Goal: Information Seeking & Learning: Compare options

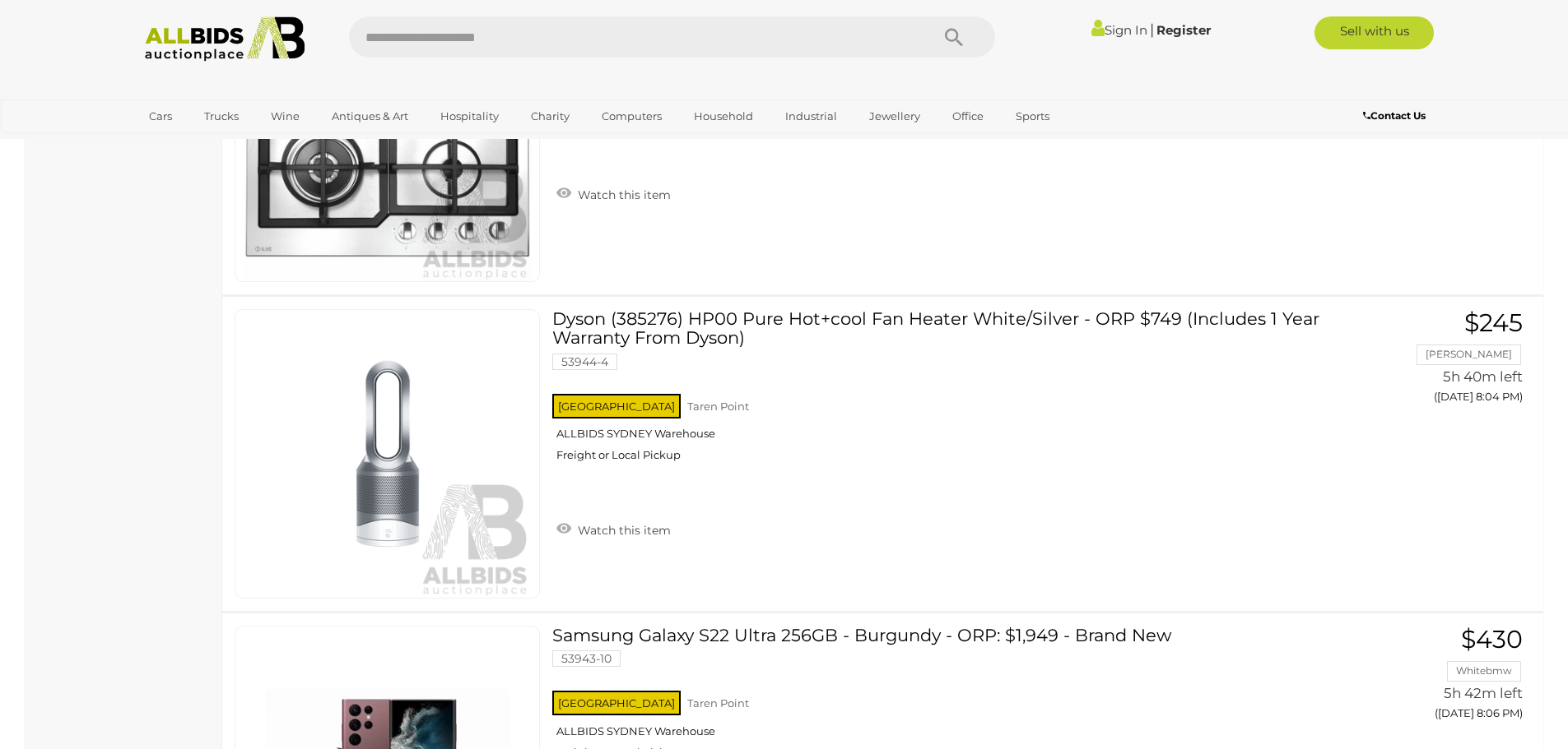
scroll to position [10363, 0]
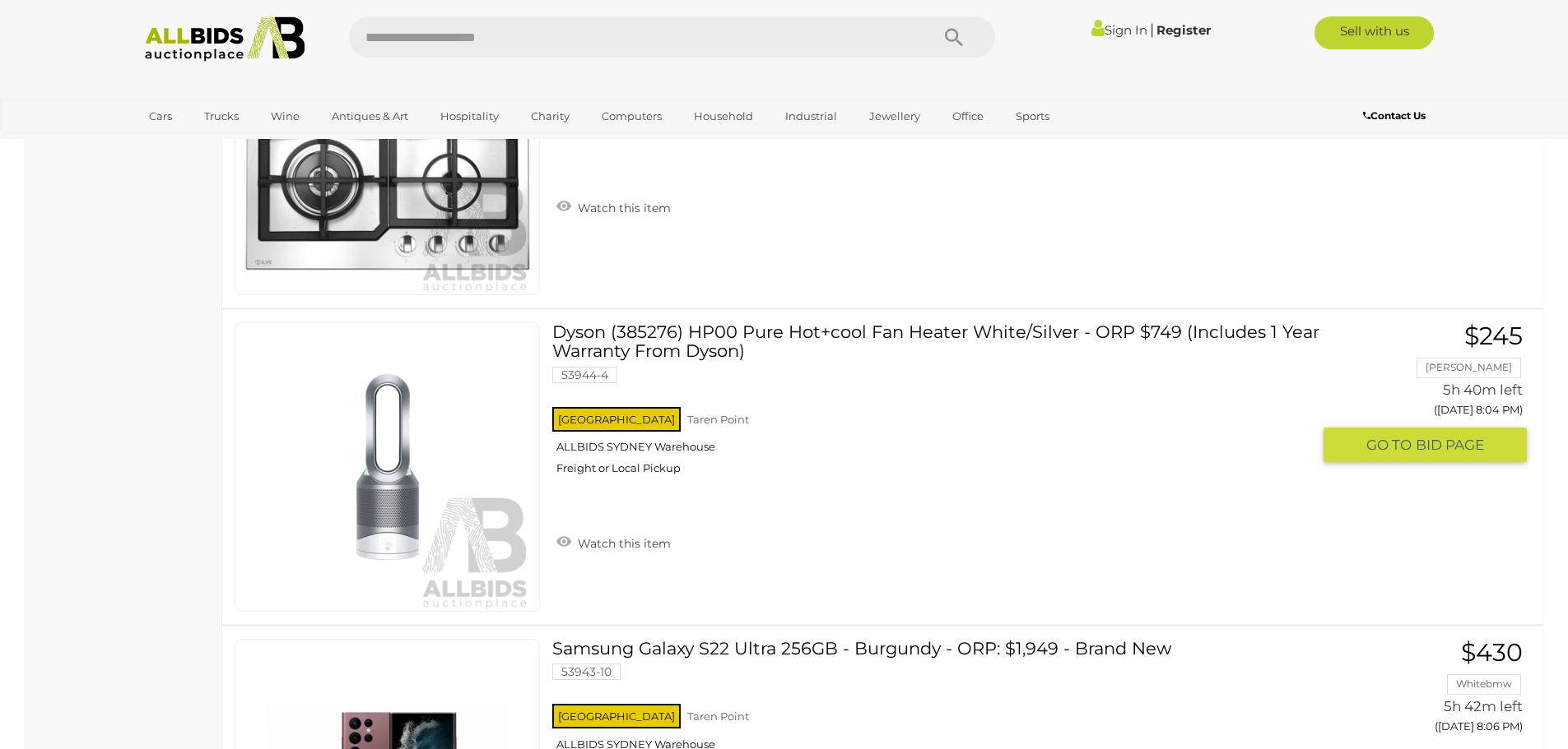
click at [802, 328] on link "Dyson (385276) HP00 Pure Hot+cool Fan Heater White/Silver - ORP $749 (Includes …" at bounding box center [936, 405] width 745 height 165
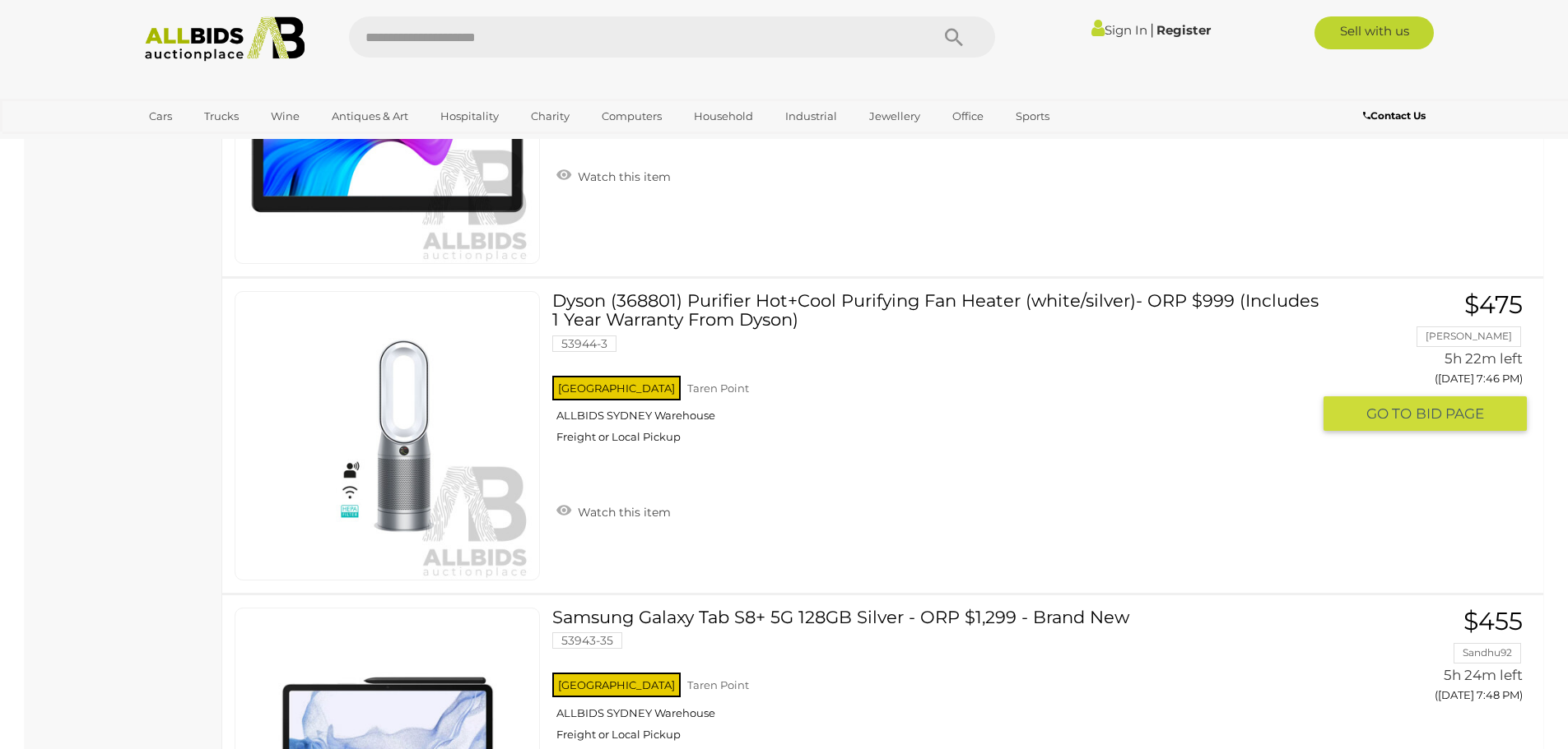
scroll to position [7544, 0]
click at [777, 299] on link "Dyson (368801) Purifier Hot+Cool Purifying Fan Heater (white/silver)- ORP $999 …" at bounding box center [936, 374] width 745 height 165
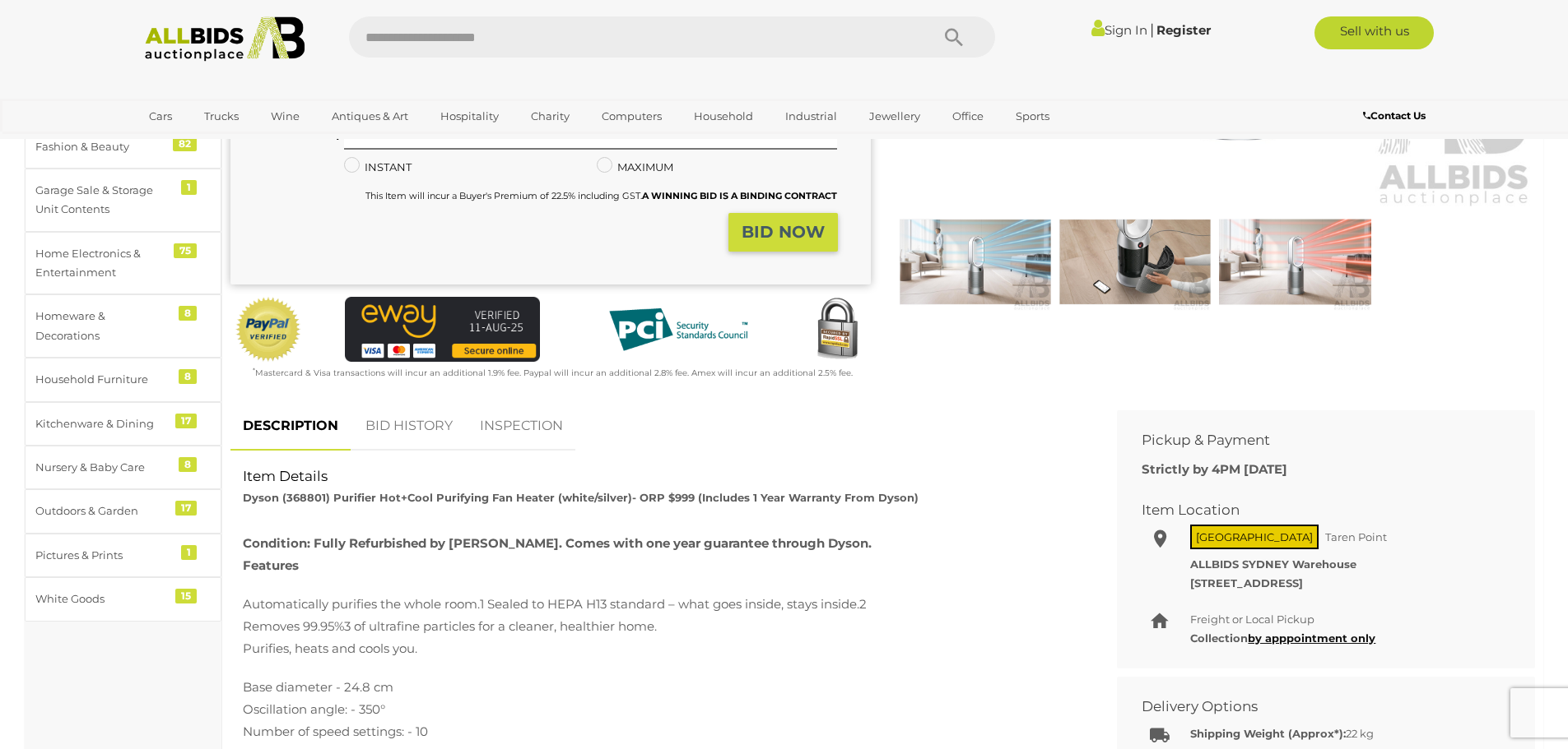
scroll to position [82, 0]
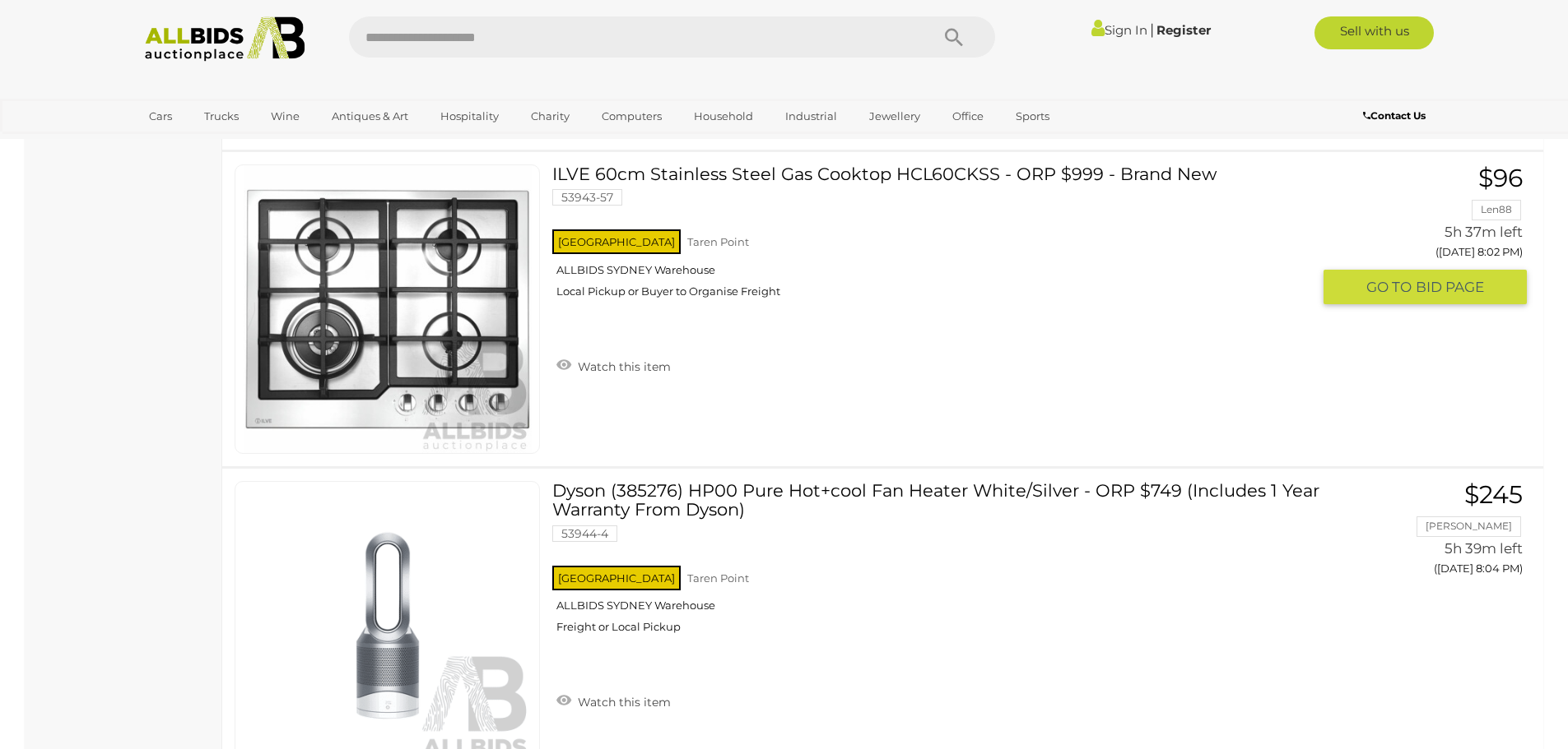
scroll to position [10534, 0]
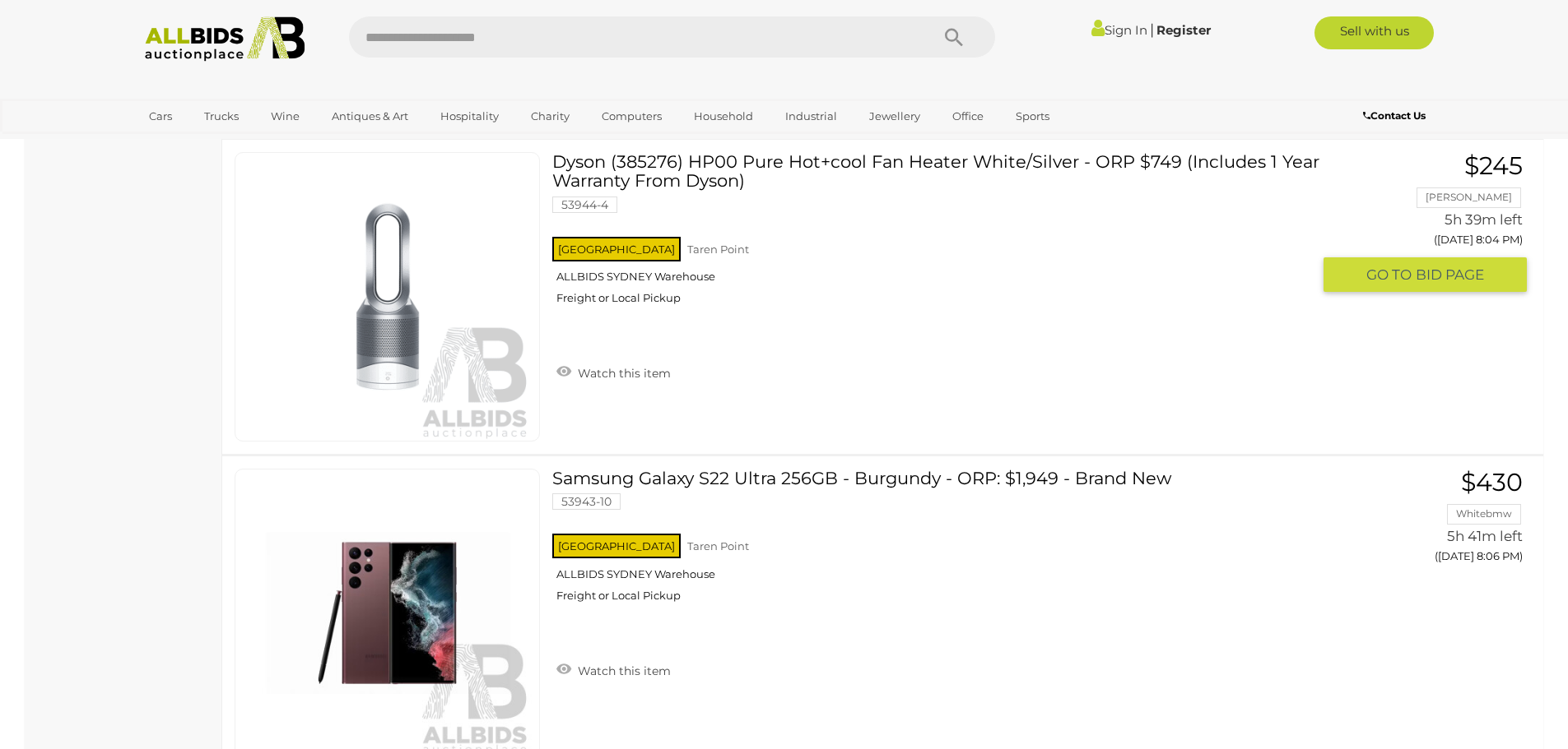
click at [770, 162] on link "Dyson (385276) HP00 Pure Hot+cool Fan Heater White/Silver - ORP $749 (Includes …" at bounding box center [936, 235] width 745 height 165
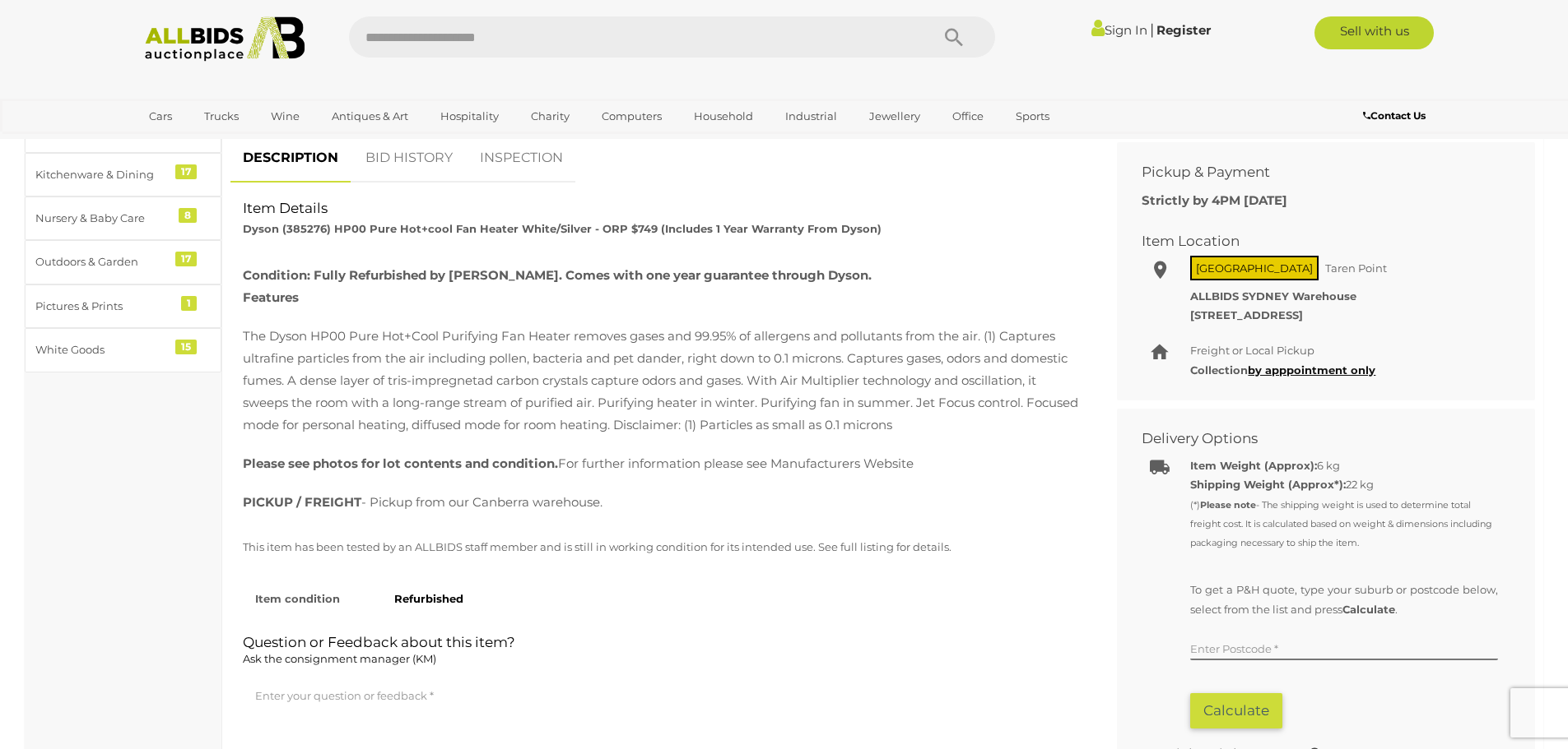
scroll to position [247, 0]
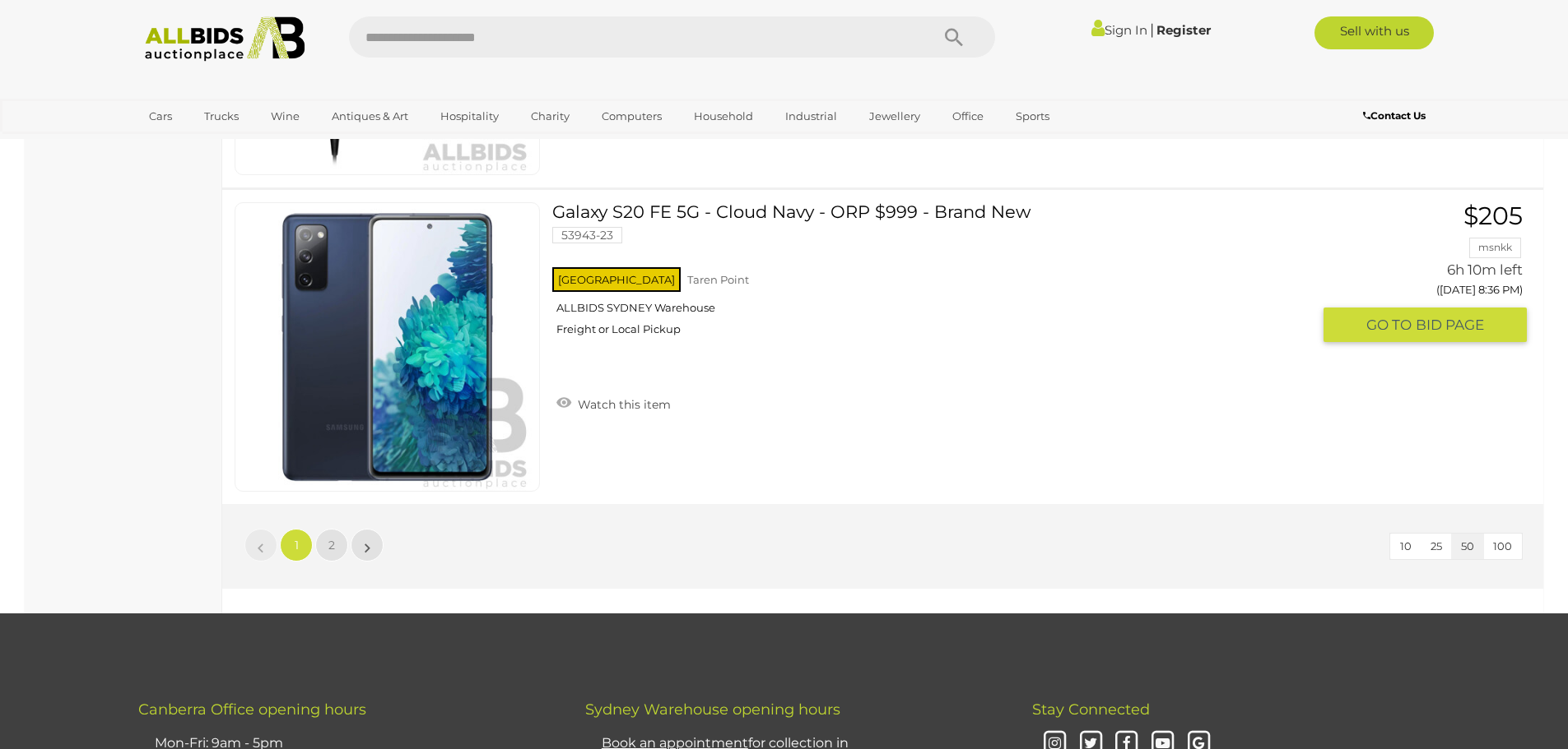
scroll to position [15798, 0]
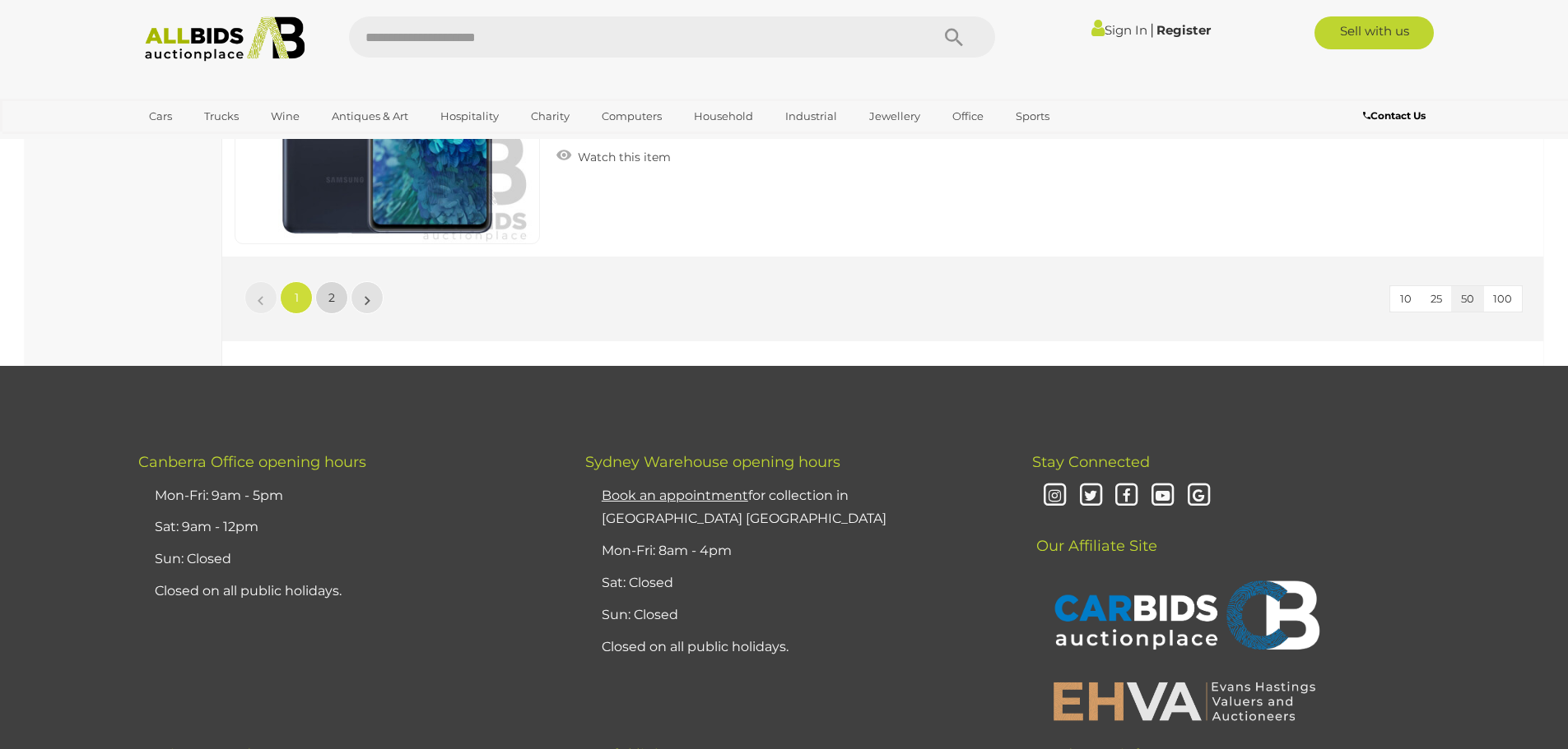
click at [331, 300] on span "2" at bounding box center [332, 298] width 7 height 15
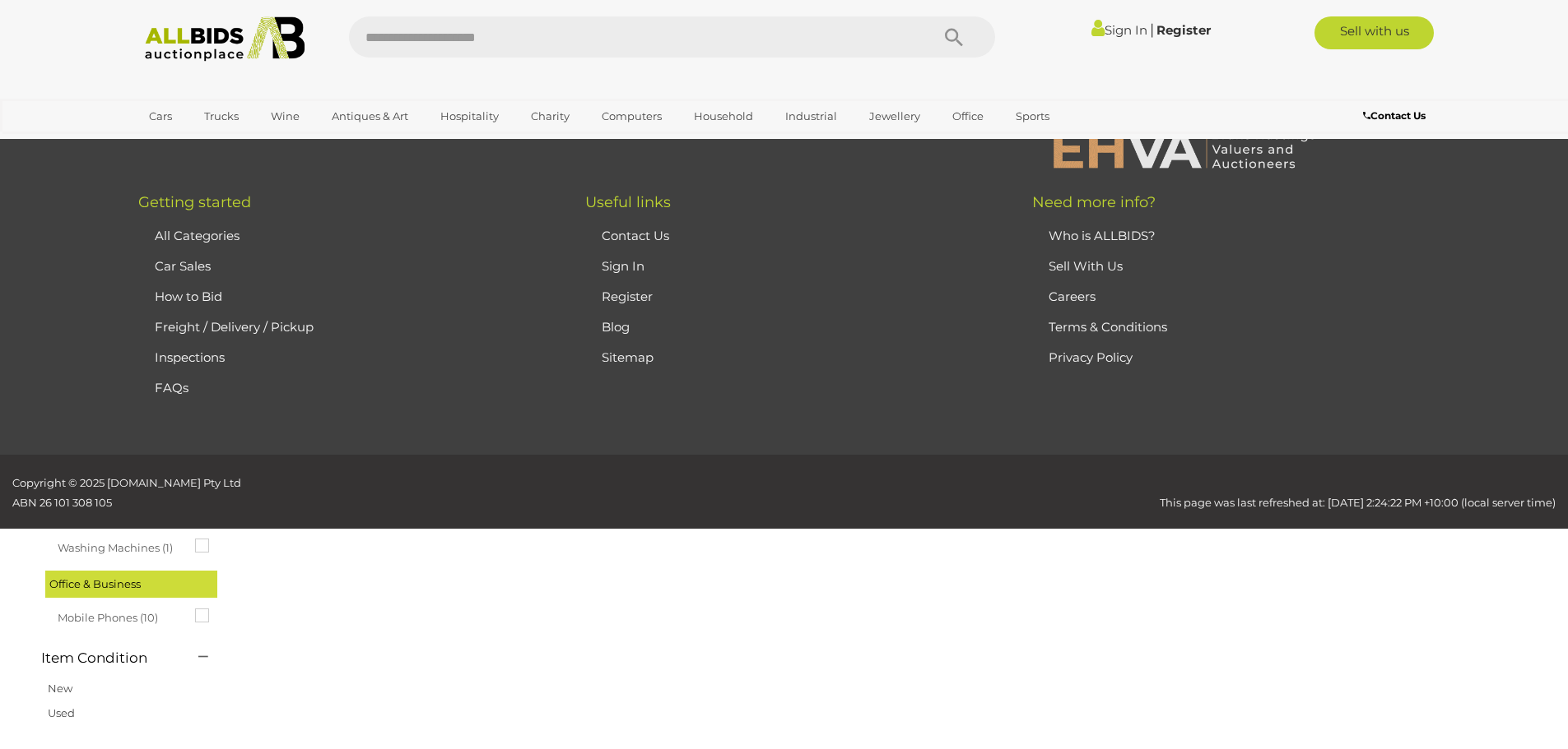
scroll to position [56, 0]
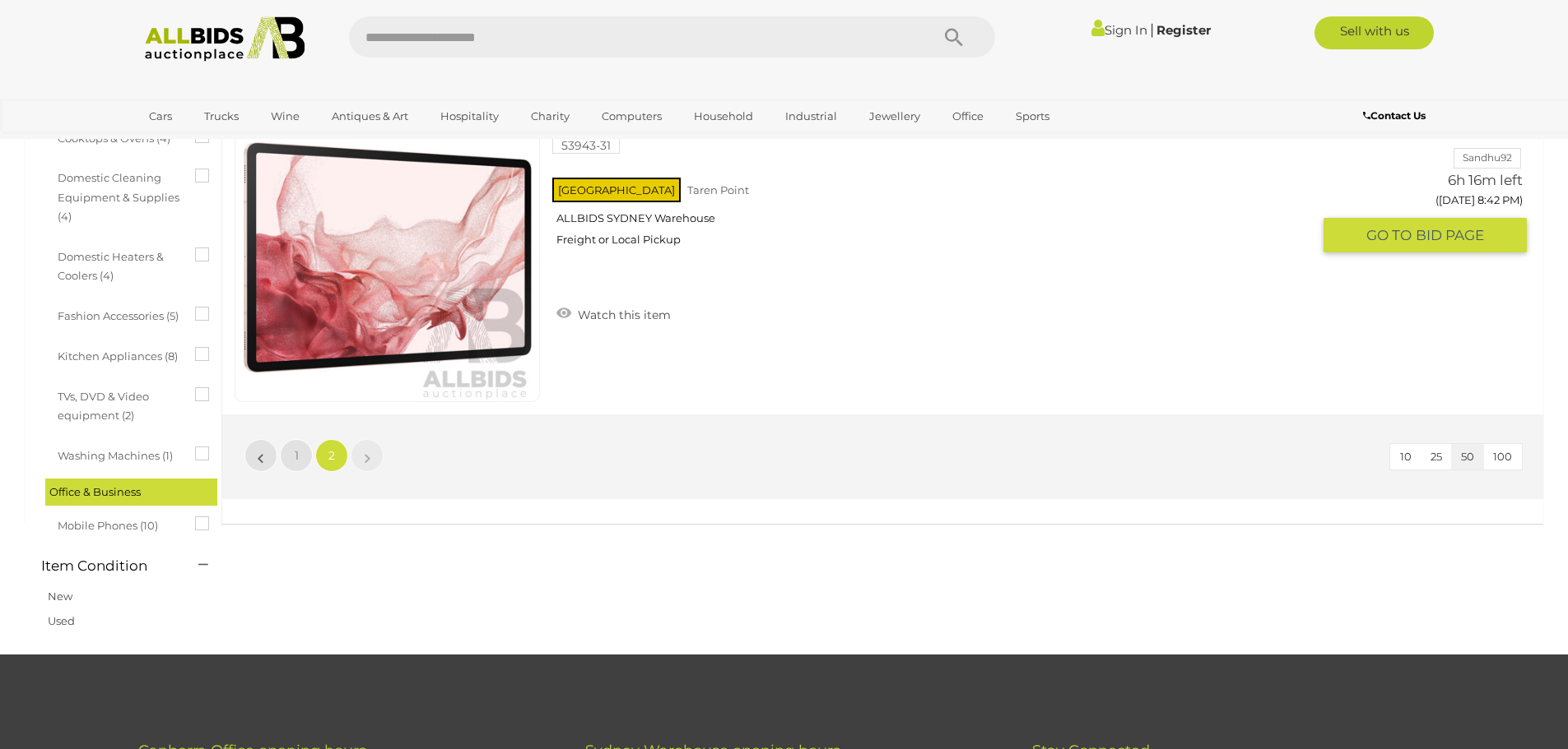
scroll to position [797, 0]
